Goal: Obtain resource: Download file/media

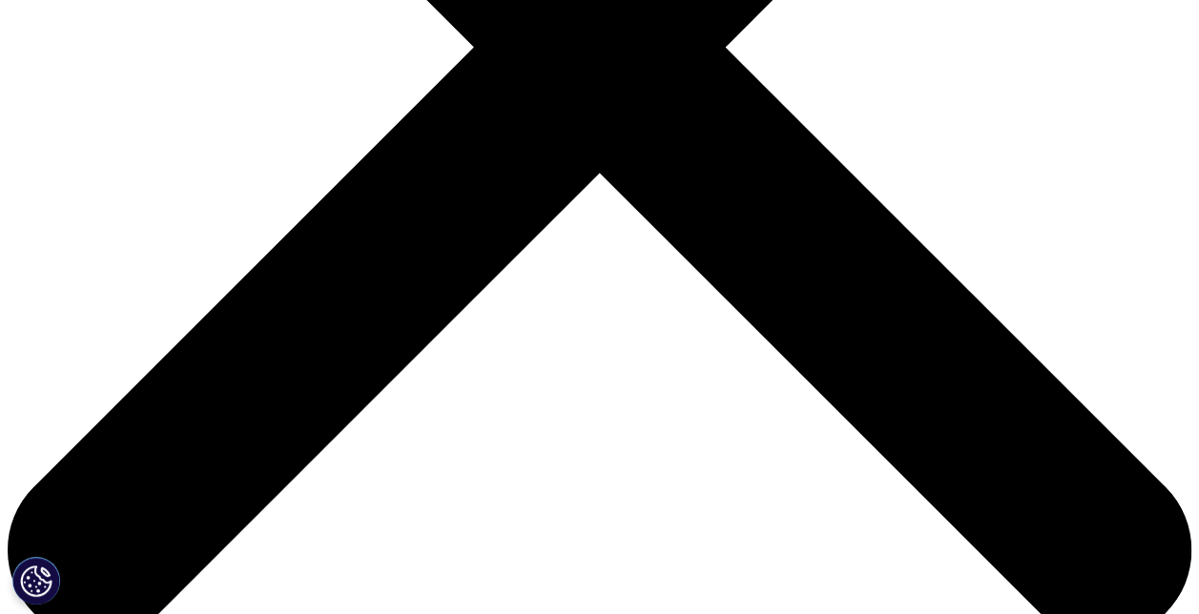
scroll to position [668, 0]
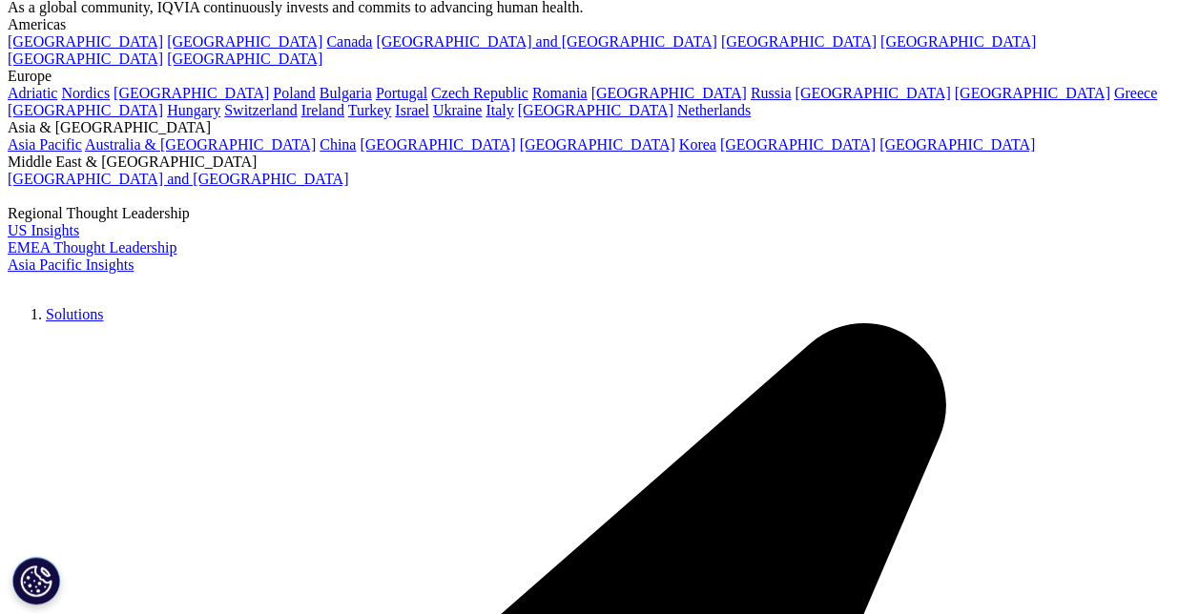
scroll to position [95, 0]
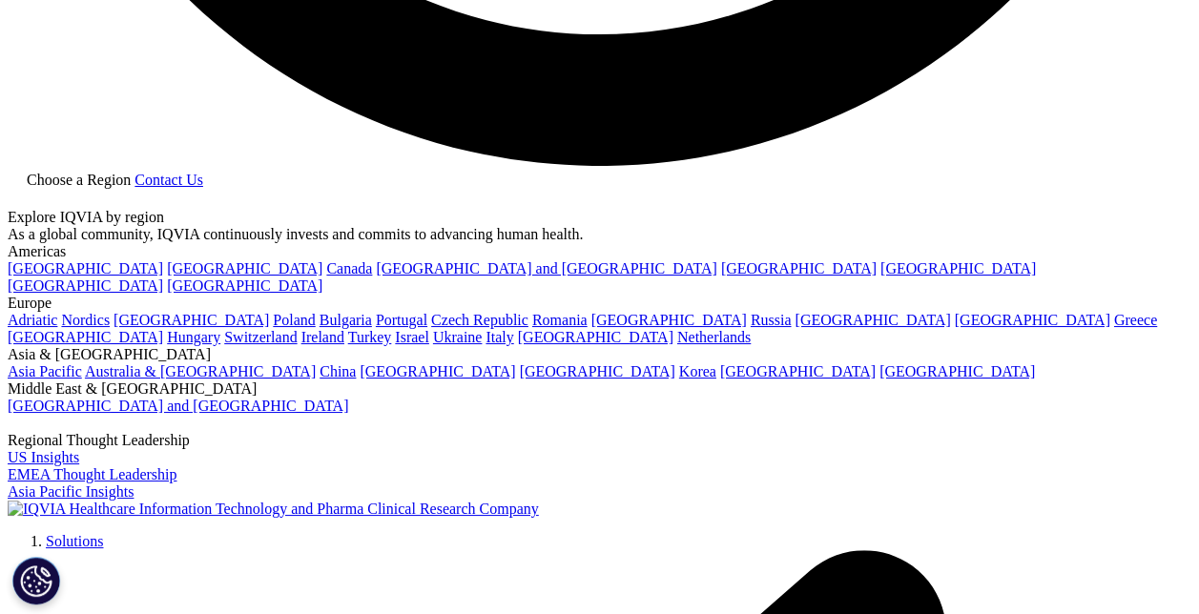
scroll to position [3339, 0]
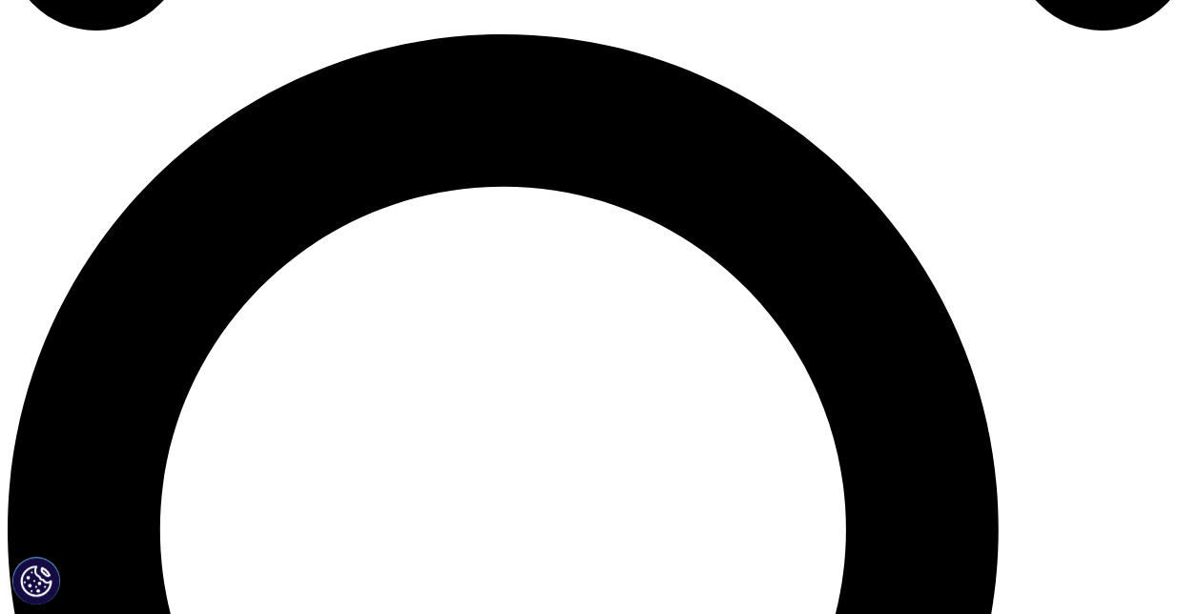
scroll to position [799, 0]
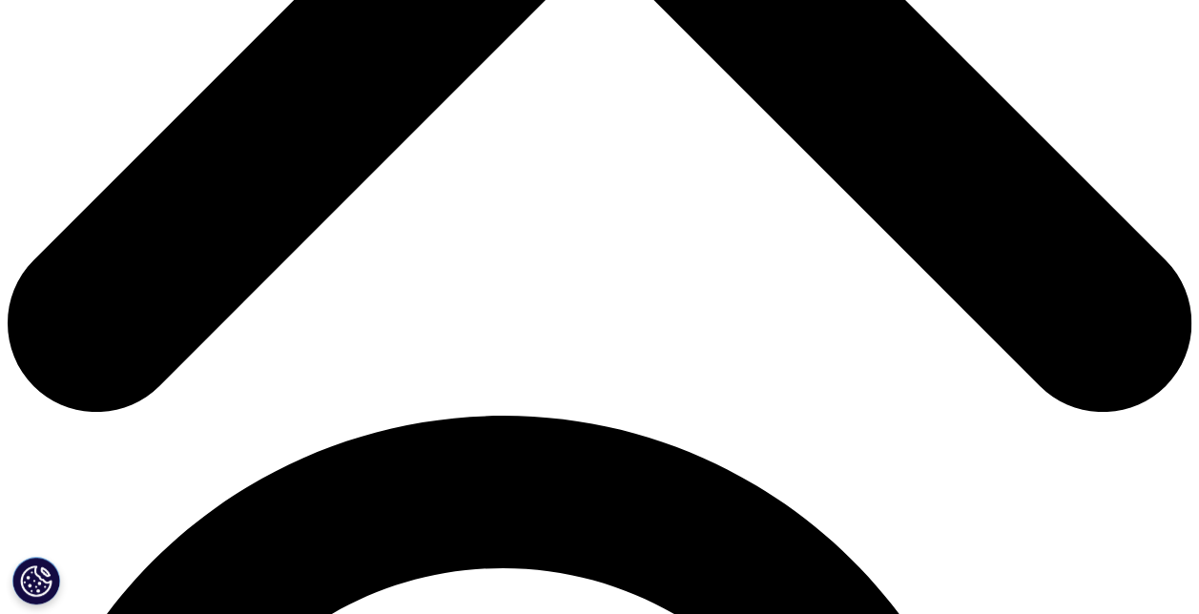
scroll to position [3339, 0]
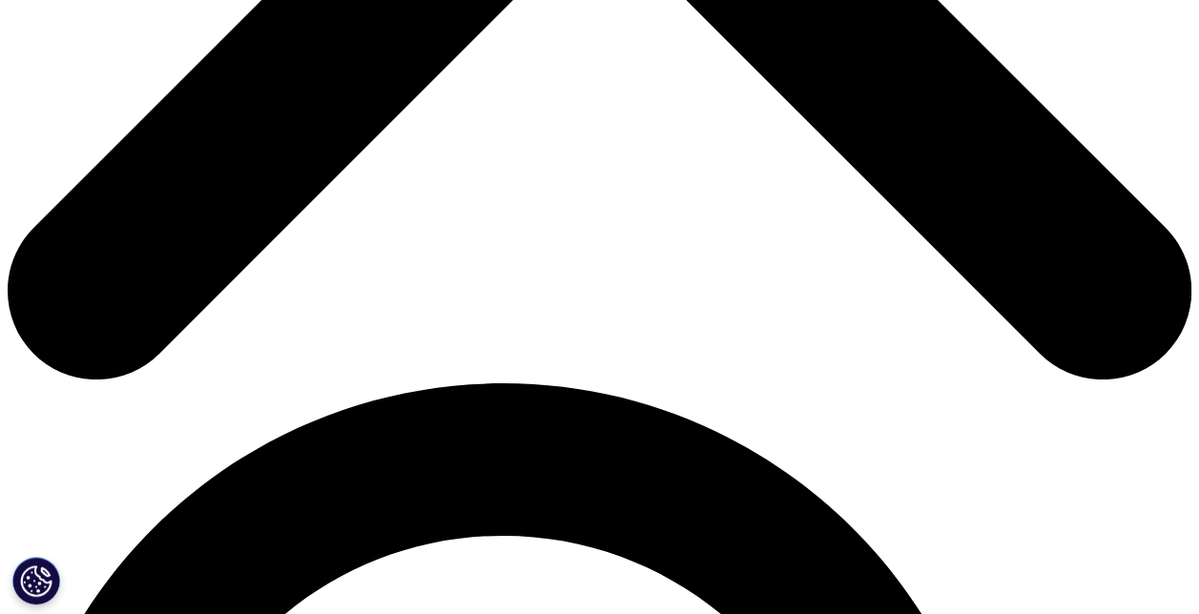
scroll to position [763, 0]
